Goal: Transaction & Acquisition: Purchase product/service

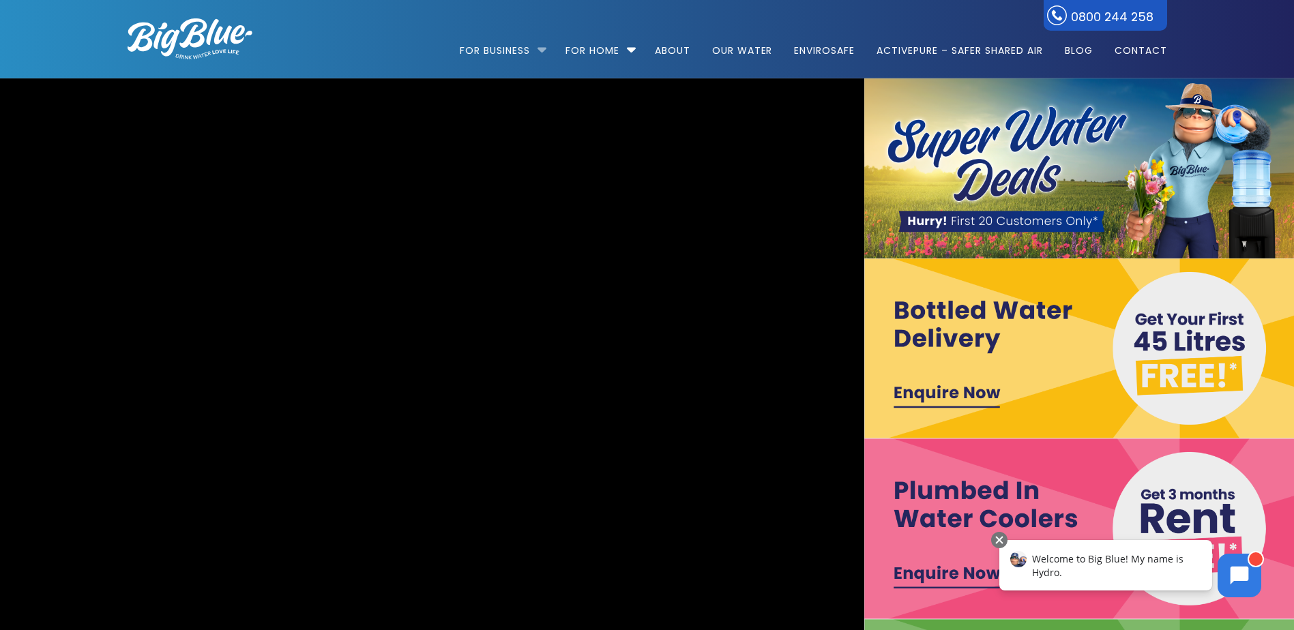
click at [542, 46] on li "For Business Bottled Water Delivery Plumbed in Water Coolers Hot & Cold Water D…" at bounding box center [506, 44] width 93 height 78
click at [539, 48] on li "For Business Bottled Water Delivery Plumbed in Water Coolers Hot & Cold Water D…" at bounding box center [506, 44] width 93 height 78
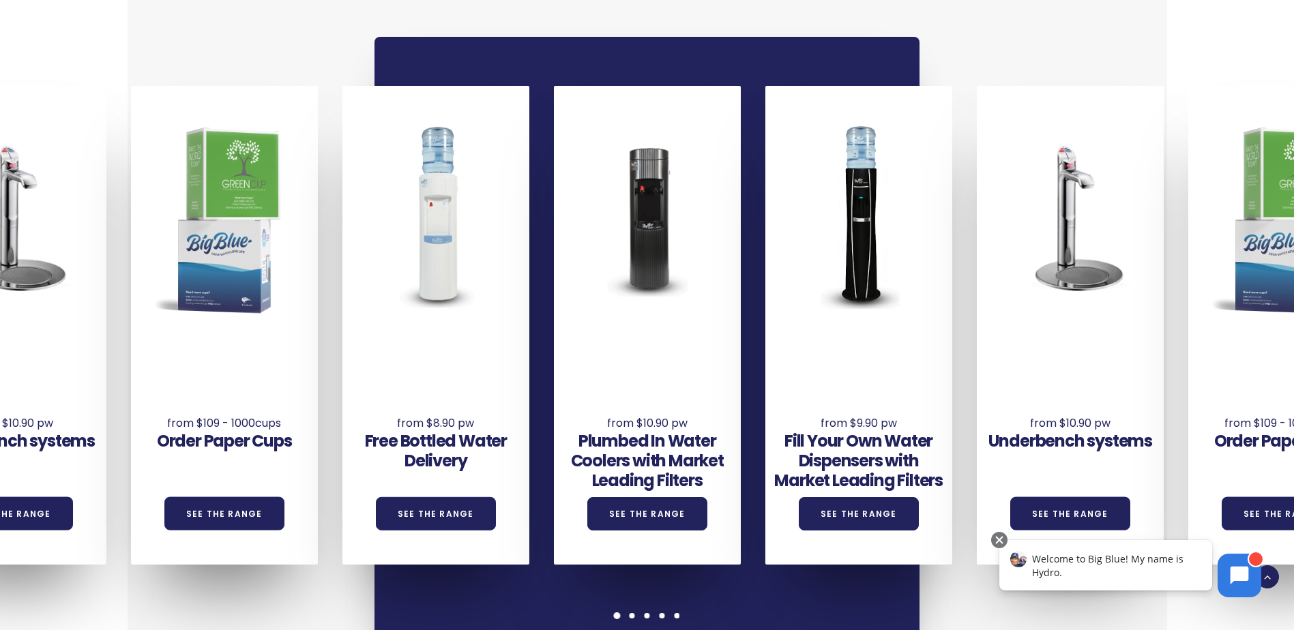
scroll to position [1023, 0]
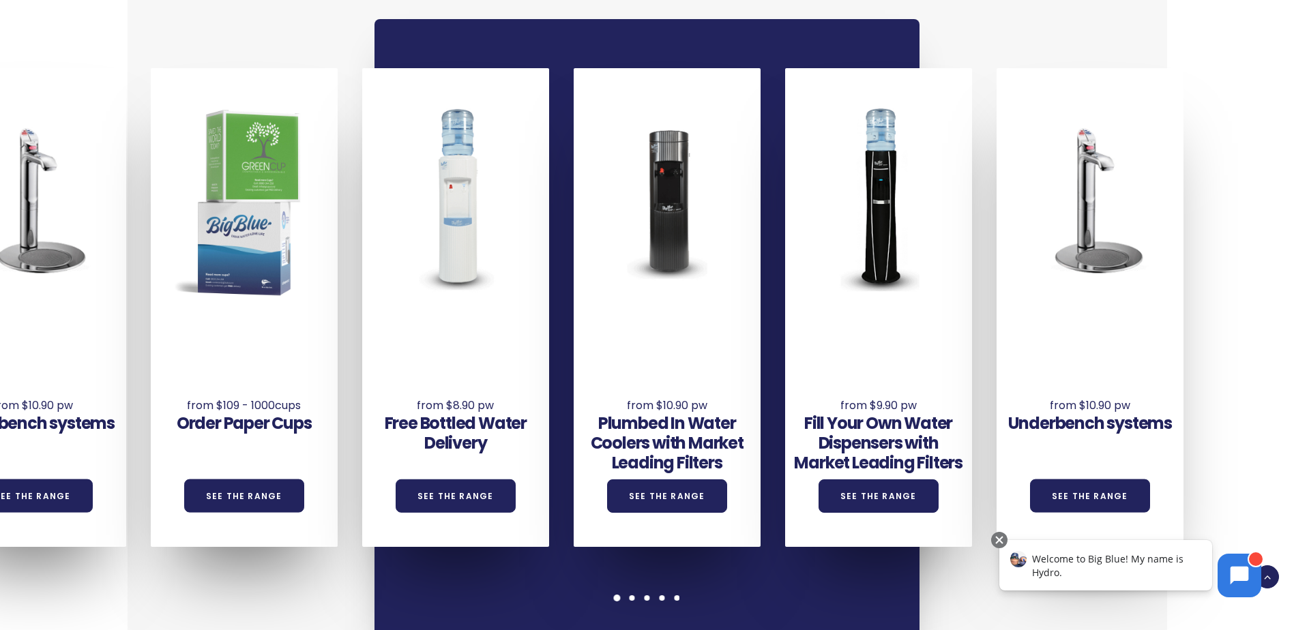
drag, startPoint x: 295, startPoint y: 341, endPoint x: 314, endPoint y: 335, distance: 20.7
click at [314, 335] on div "Underbench systems See the Range Order Paper Cups See the Range Free Bottled Wa…" at bounding box center [44, 307] width 2537 height 479
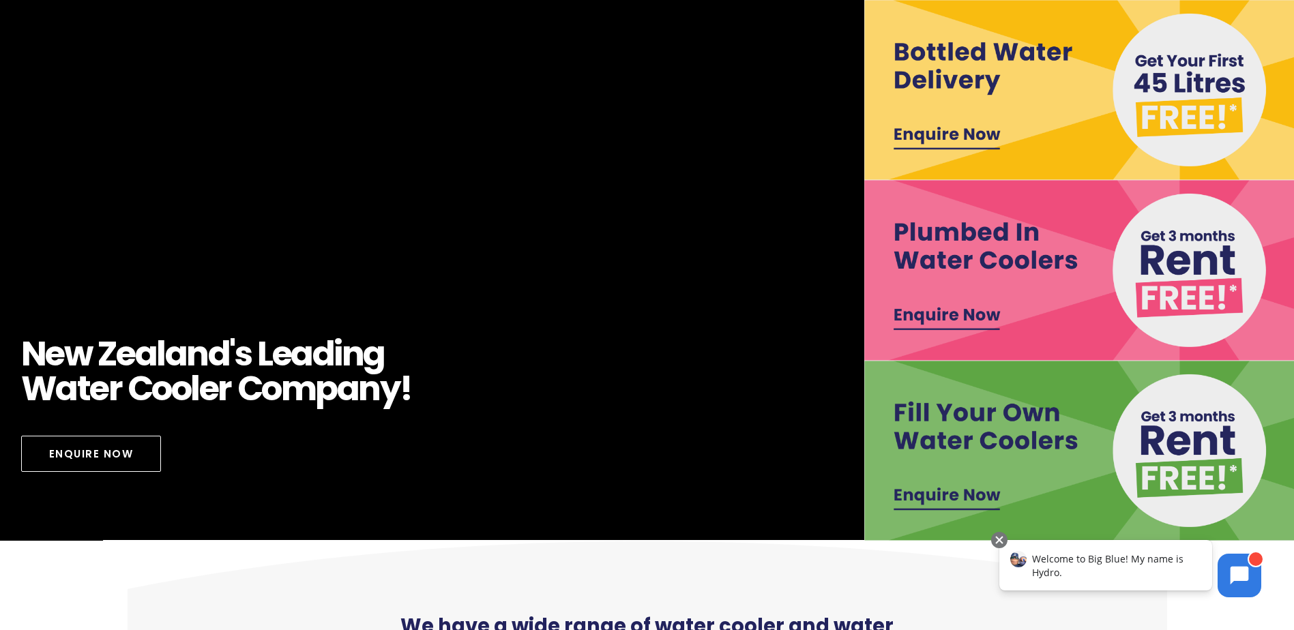
scroll to position [273, 0]
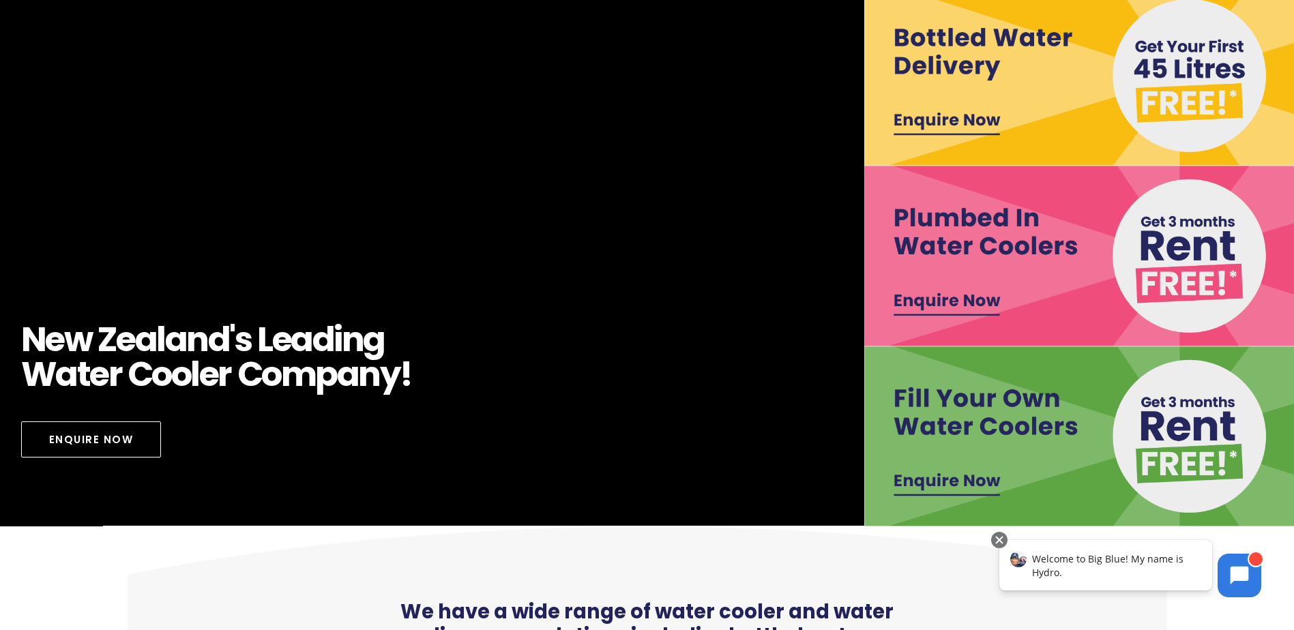
click at [966, 124] on img at bounding box center [1081, 76] width 434 height 180
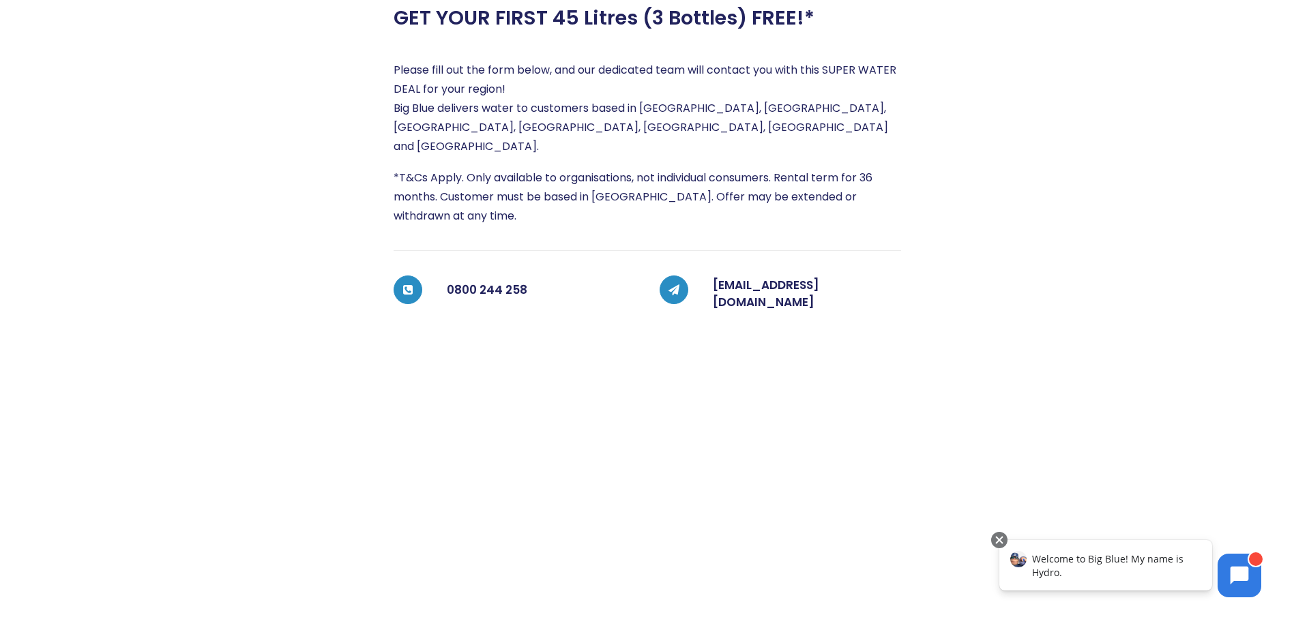
scroll to position [273, 0]
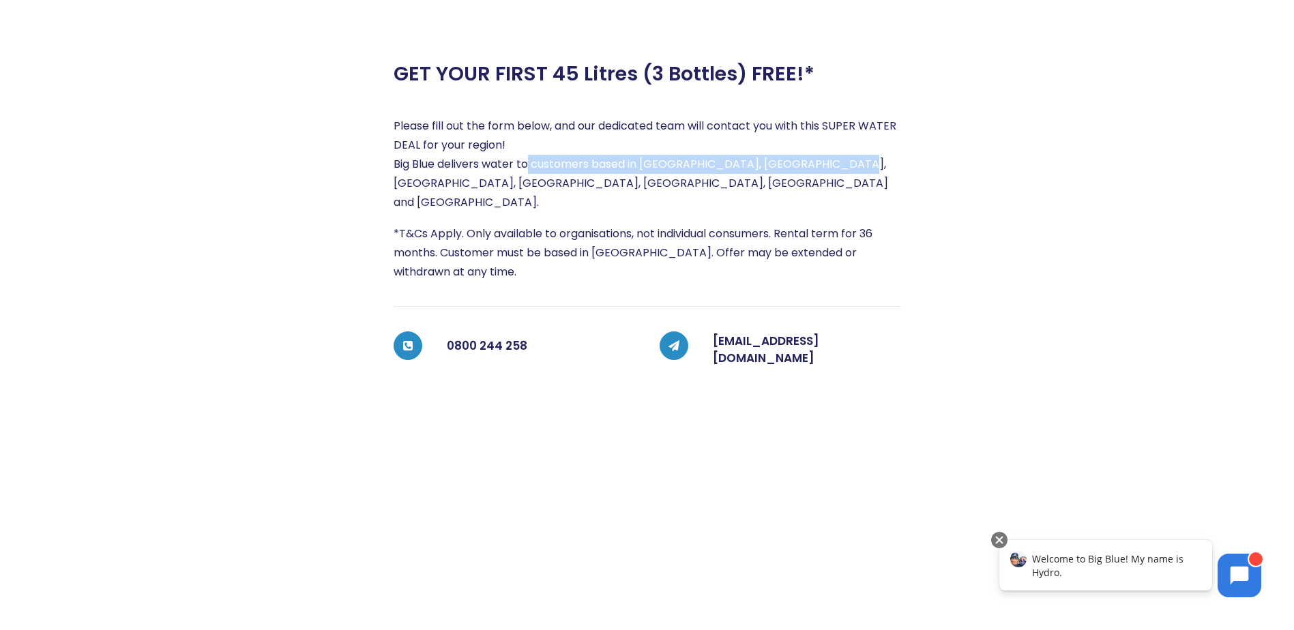
drag, startPoint x: 525, startPoint y: 168, endPoint x: 833, endPoint y: 168, distance: 308.3
click at [833, 168] on p "Please fill out the form below, and our dedicated team will contact you with th…" at bounding box center [647, 164] width 507 height 95
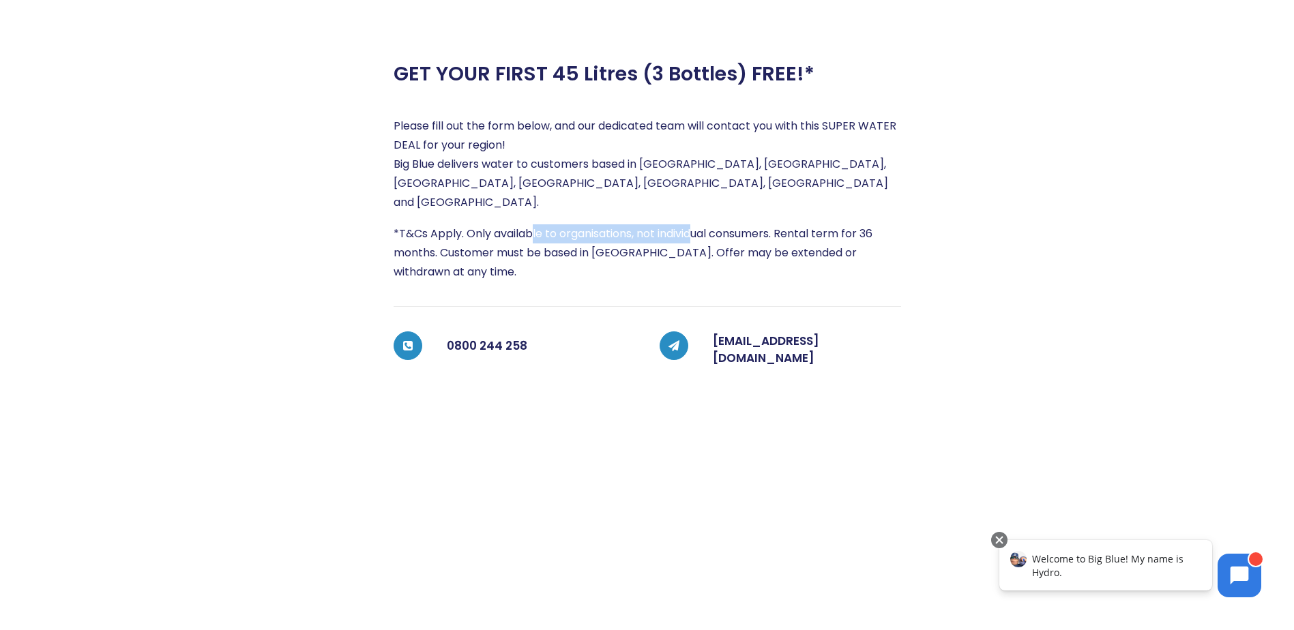
drag, startPoint x: 532, startPoint y: 205, endPoint x: 696, endPoint y: 213, distance: 163.9
click at [696, 224] on p "*T&Cs Apply. Only available to organisations, not individual consumers. Rental …" at bounding box center [647, 252] width 507 height 57
drag, startPoint x: 484, startPoint y: 231, endPoint x: 582, endPoint y: 231, distance: 97.5
click at [582, 231] on p "*T&Cs Apply. Only available to organisations, not individual consumers. Rental …" at bounding box center [647, 252] width 507 height 57
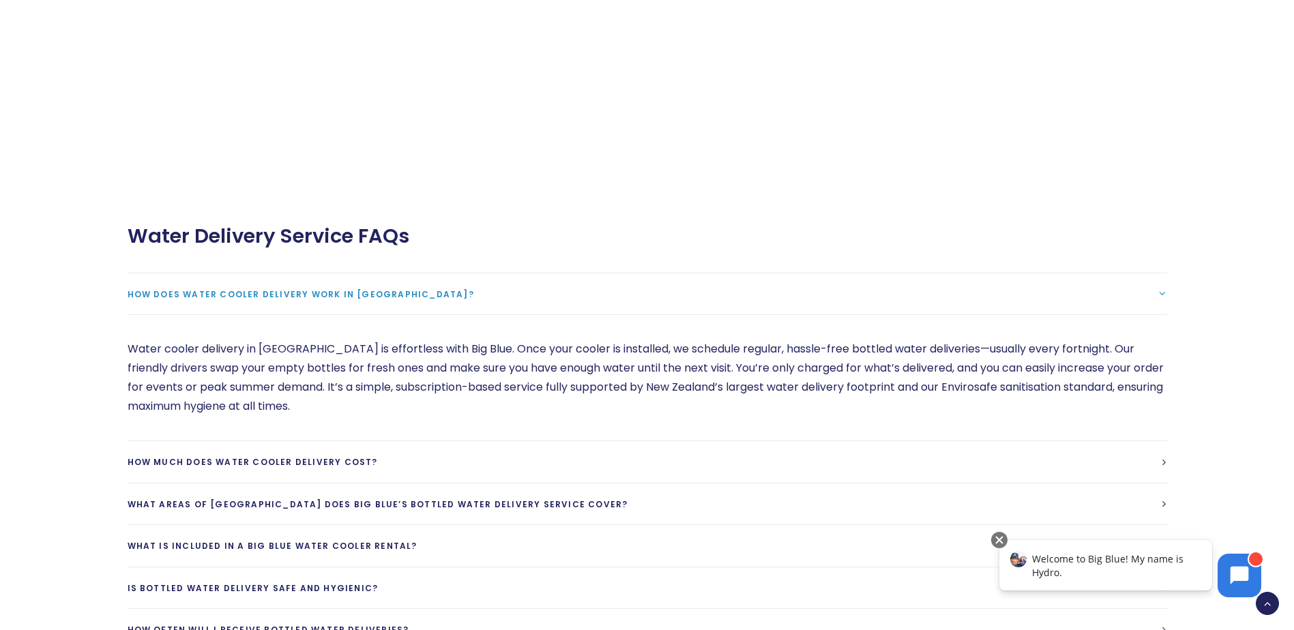
scroll to position [1023, 0]
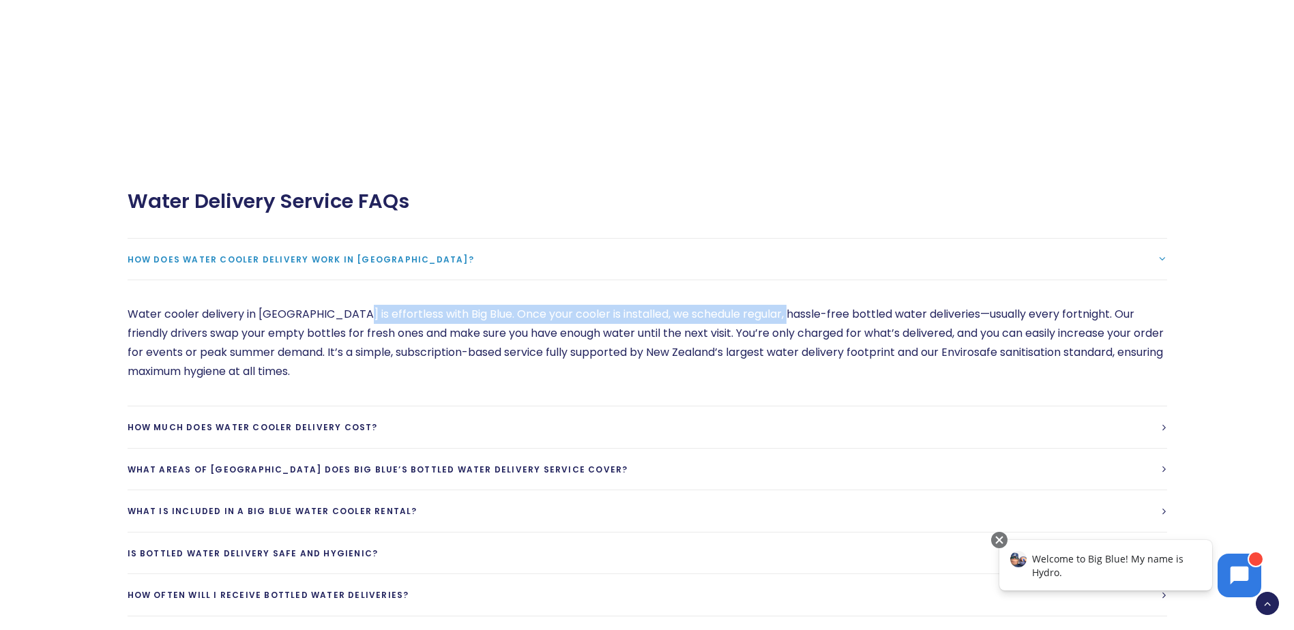
drag, startPoint x: 346, startPoint y: 288, endPoint x: 780, endPoint y: 291, distance: 433.1
click at [780, 305] on p "Water cooler delivery in New Zealand is effortless with Big Blue. Once your coo…" at bounding box center [647, 343] width 1039 height 76
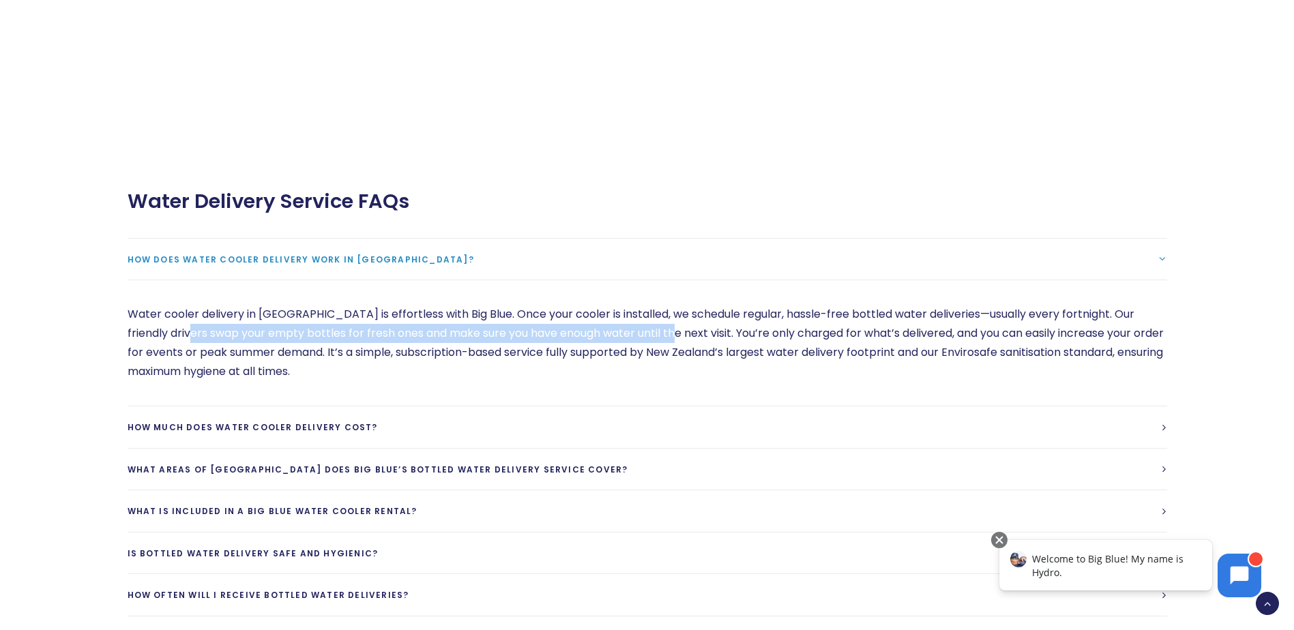
drag, startPoint x: 180, startPoint y: 310, endPoint x: 668, endPoint y: 308, distance: 488.3
click at [668, 308] on p "Water cooler delivery in New Zealand is effortless with Big Blue. Once your coo…" at bounding box center [647, 343] width 1039 height 76
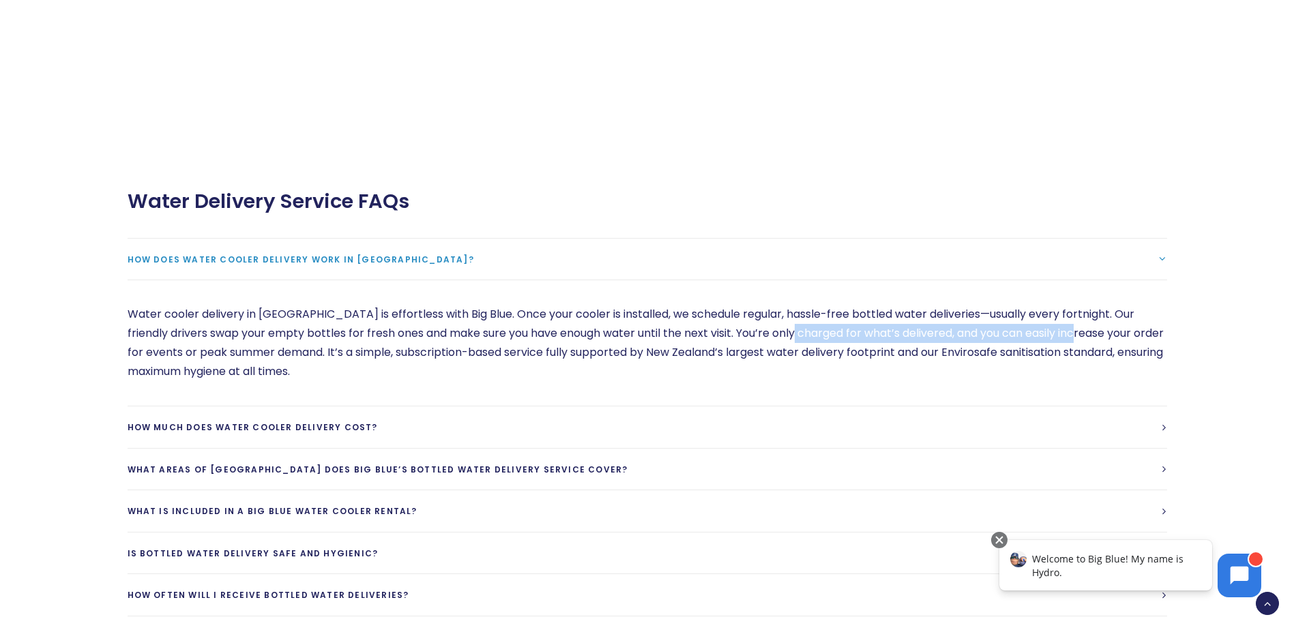
drag, startPoint x: 668, startPoint y: 308, endPoint x: 1077, endPoint y: 312, distance: 408.6
click at [1077, 312] on p "Water cooler delivery in New Zealand is effortless with Big Blue. Once your coo…" at bounding box center [647, 343] width 1039 height 76
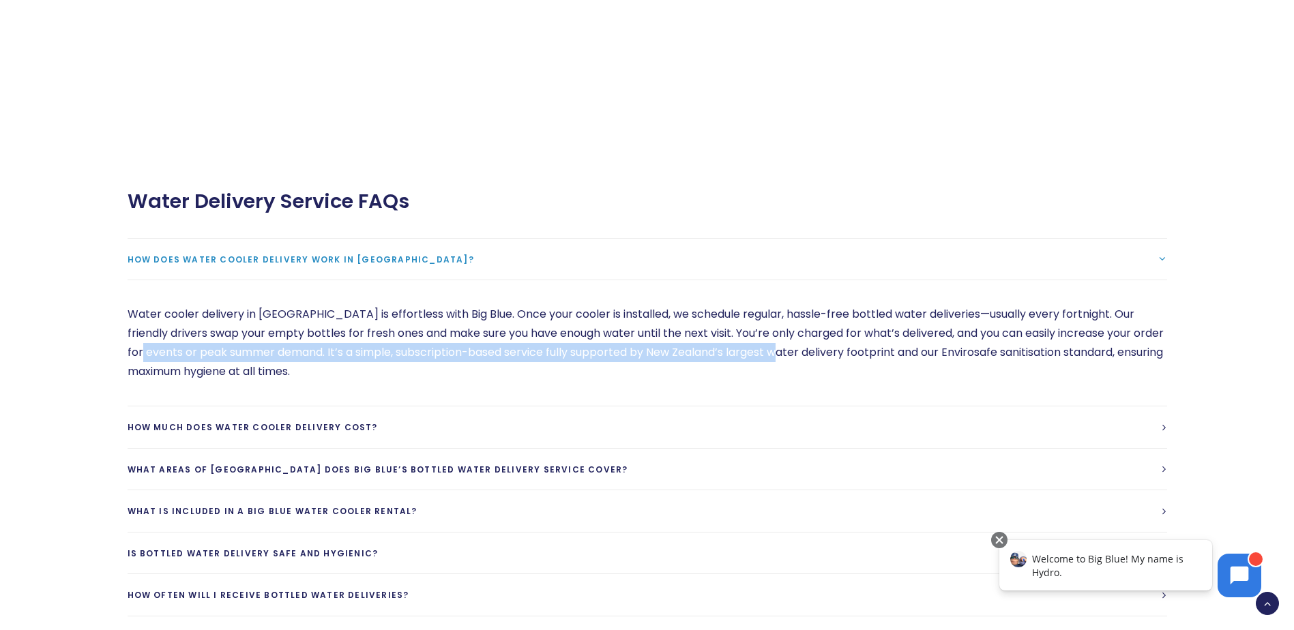
drag, startPoint x: 160, startPoint y: 328, endPoint x: 801, endPoint y: 327, distance: 641.1
click at [801, 327] on p "Water cooler delivery in New Zealand is effortless with Big Blue. Once your coo…" at bounding box center [647, 343] width 1039 height 76
click at [304, 421] on span "How much does water cooler delivery cost?" at bounding box center [253, 427] width 250 height 12
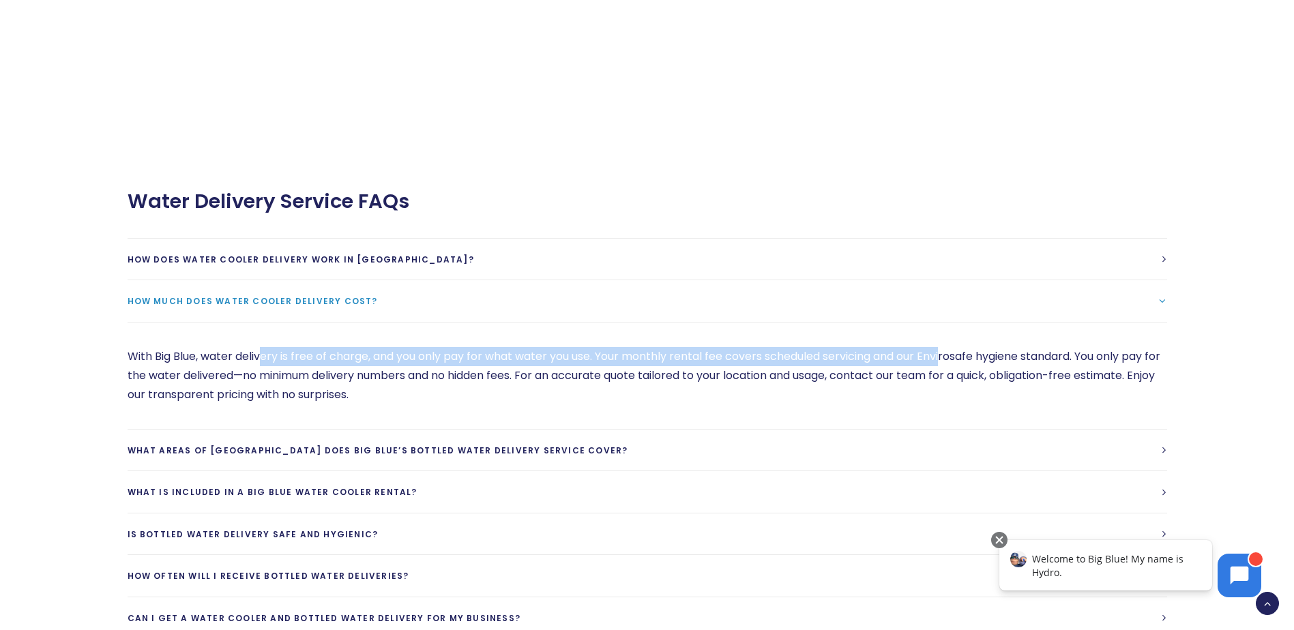
drag, startPoint x: 262, startPoint y: 329, endPoint x: 949, endPoint y: 327, distance: 686.8
click at [949, 347] on p "With Big Blue, water delivery is free of charge, and you only pay for what wate…" at bounding box center [647, 375] width 1039 height 57
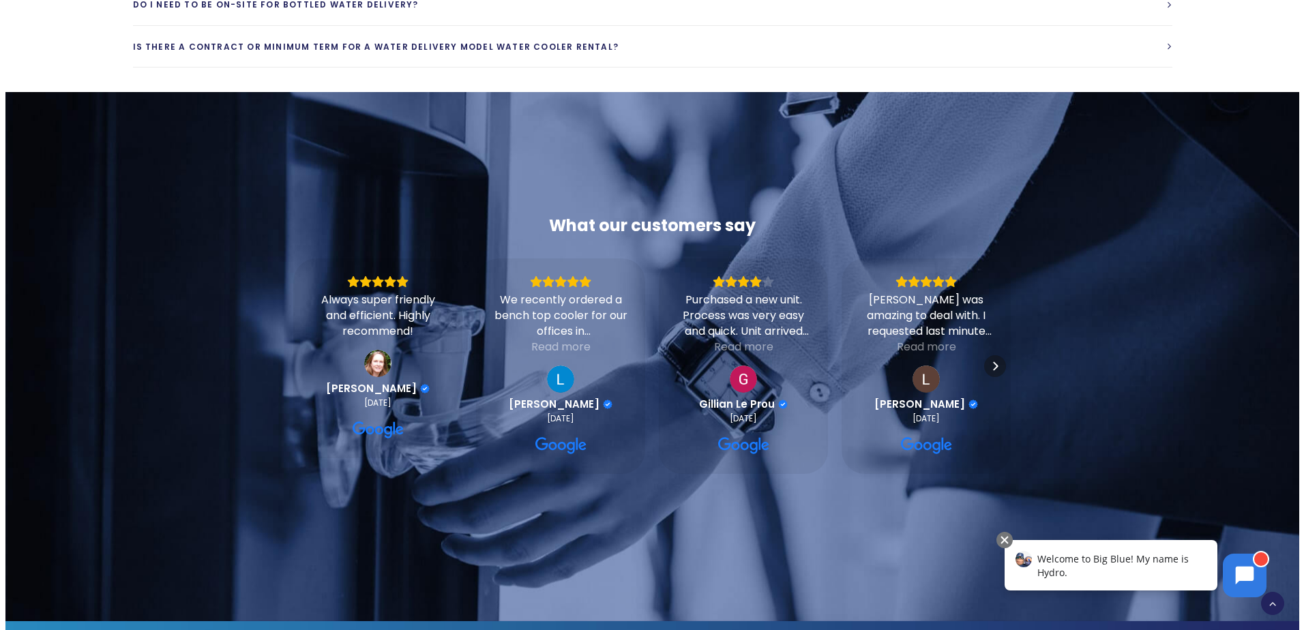
scroll to position [1674, 0]
